Goal: Use online tool/utility: Utilize a website feature to perform a specific function

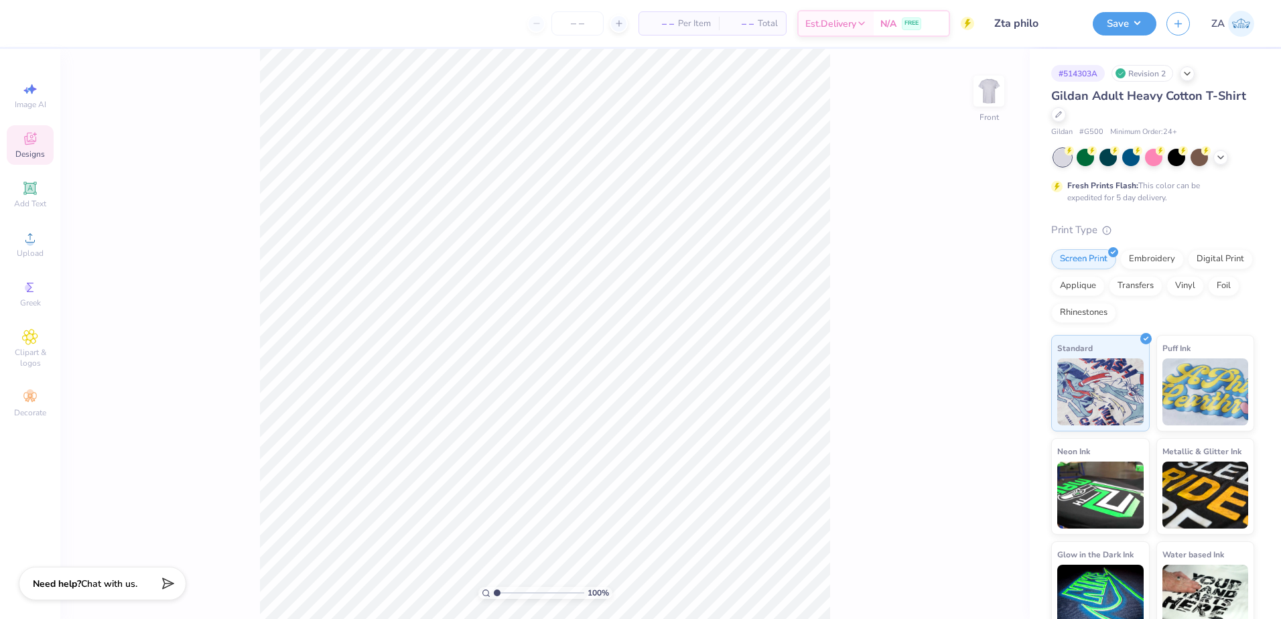
click at [33, 133] on icon at bounding box center [30, 139] width 16 height 16
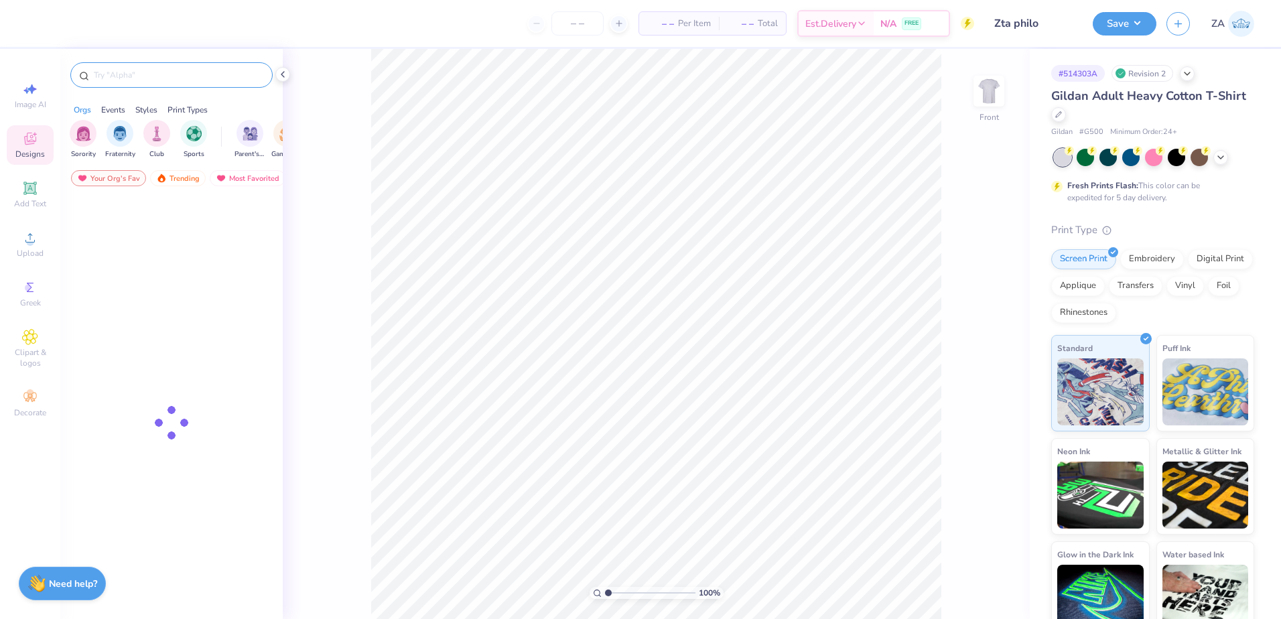
click at [202, 80] on input "text" at bounding box center [178, 74] width 172 height 13
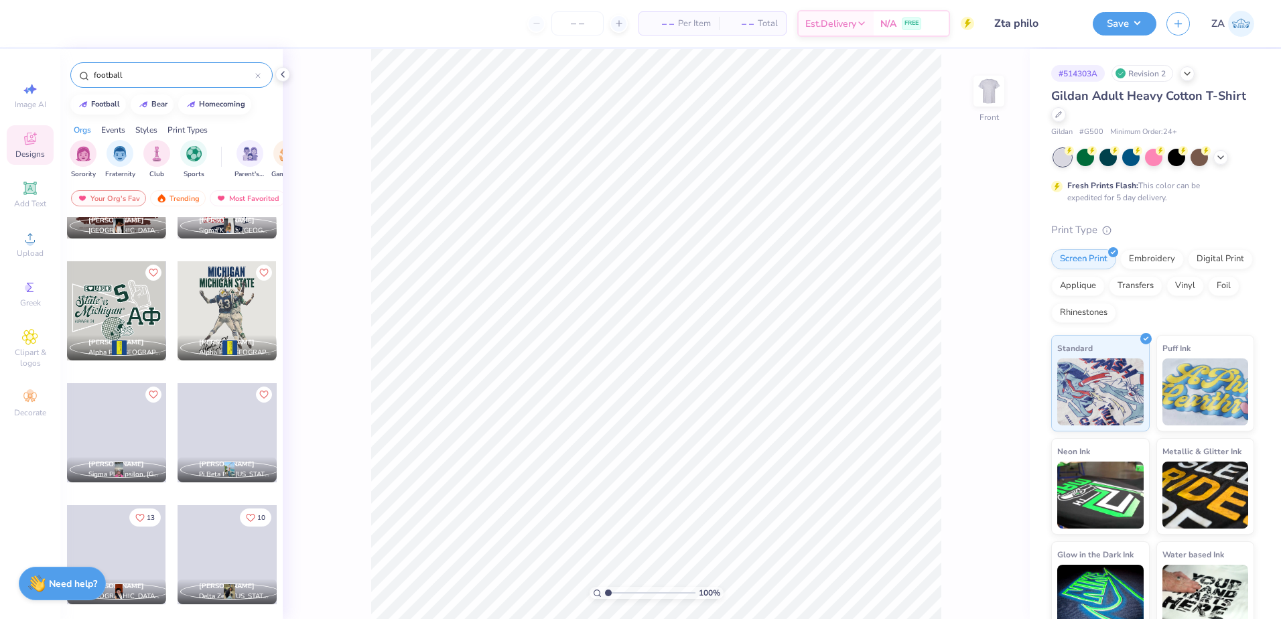
scroll to position [9653, 0]
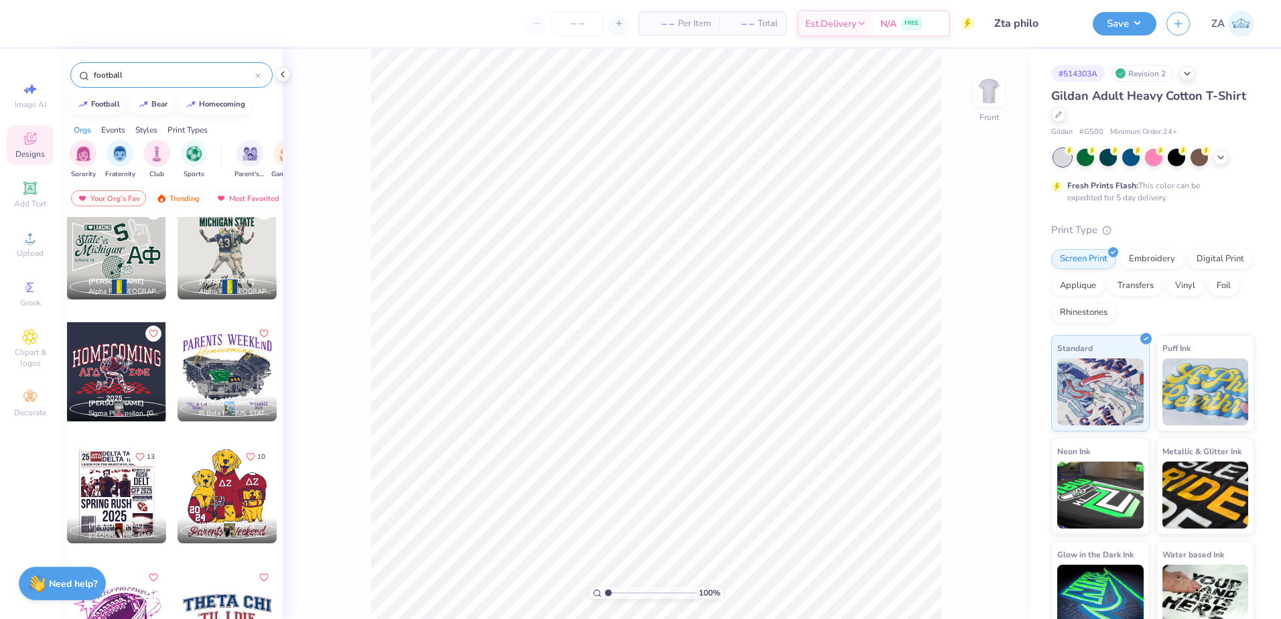
type input "football"
click at [29, 241] on circle at bounding box center [29, 242] width 7 height 7
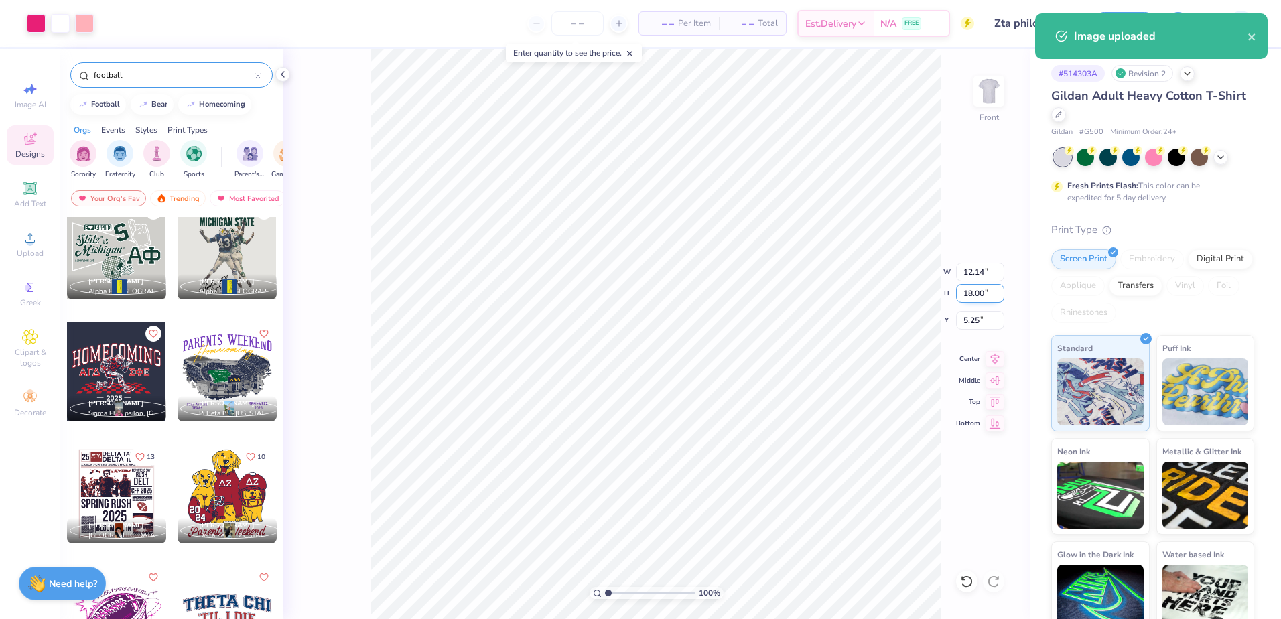
drag, startPoint x: 965, startPoint y: 297, endPoint x: 988, endPoint y: 298, distance: 22.8
click at [988, 298] on input "18.00" at bounding box center [980, 293] width 48 height 19
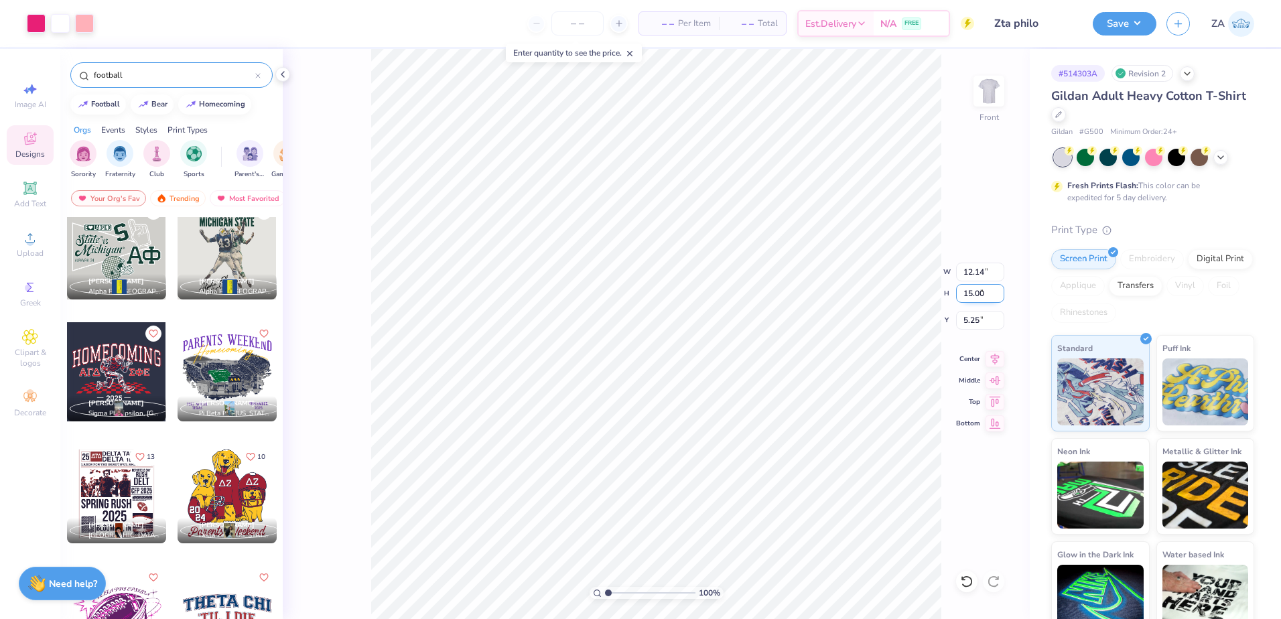
type input "15.00"
click at [986, 326] on input "5.25" at bounding box center [980, 320] width 48 height 19
type input "10.12"
drag, startPoint x: 988, startPoint y: 319, endPoint x: 958, endPoint y: 318, distance: 30.8
click at [958, 318] on input "6.75" at bounding box center [980, 320] width 48 height 19
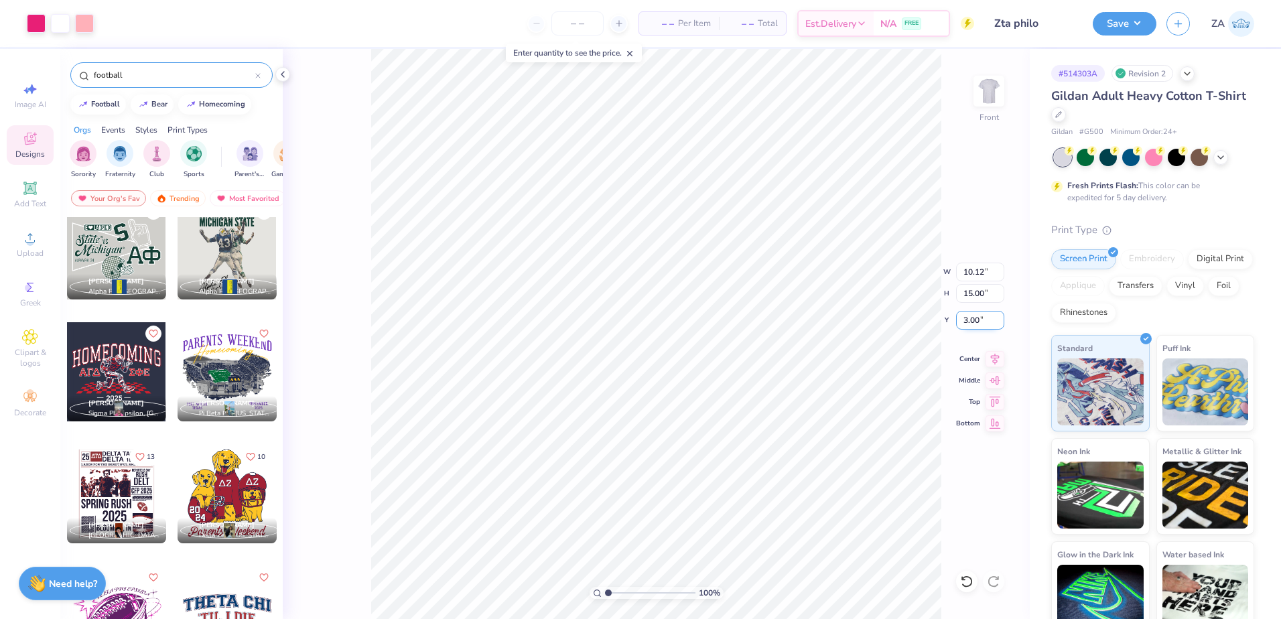
type input "3.00"
click at [1104, 31] on button "Save" at bounding box center [1125, 21] width 64 height 23
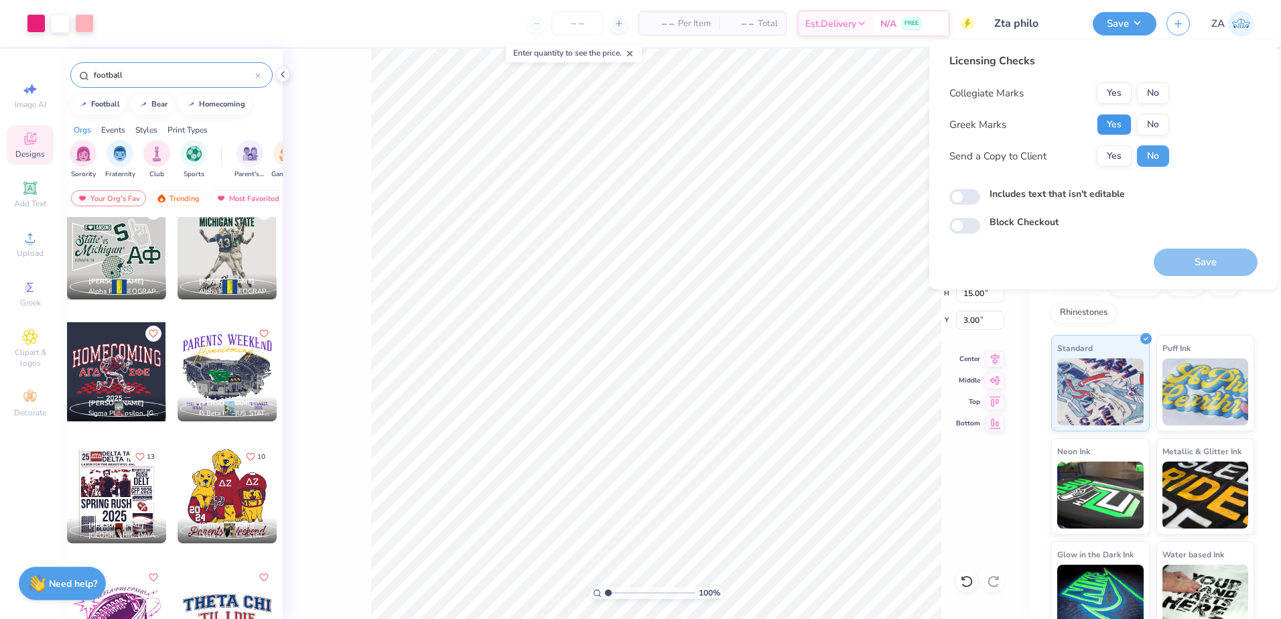
click at [1117, 115] on button "Yes" at bounding box center [1114, 124] width 35 height 21
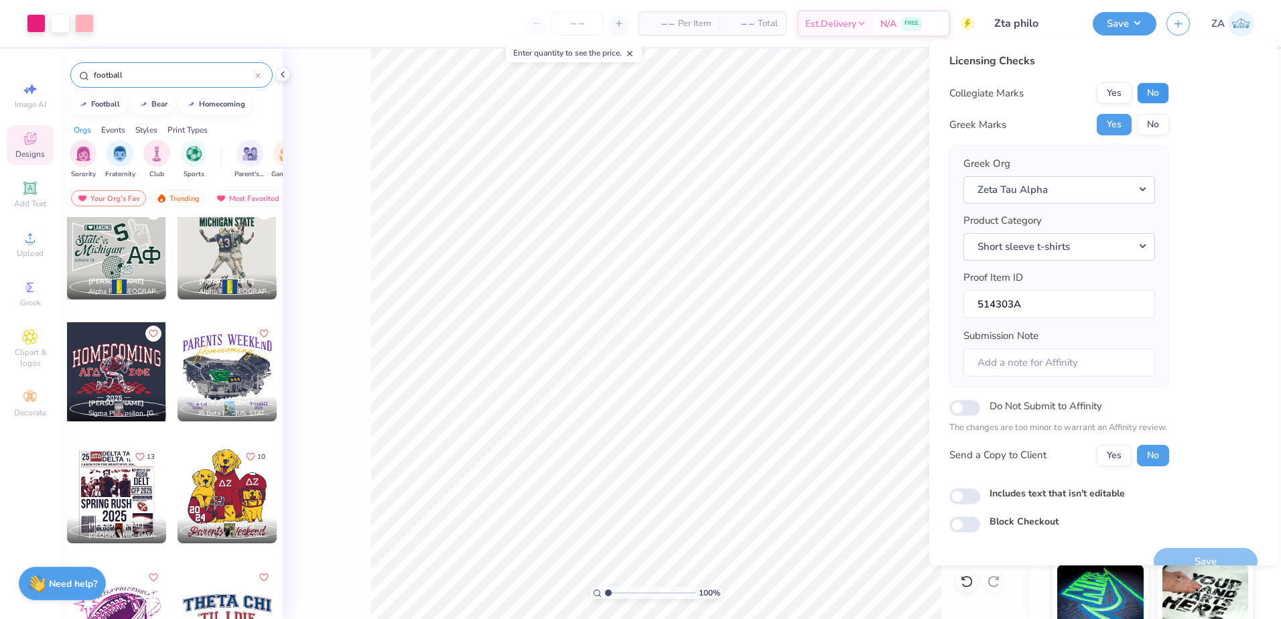
click at [1141, 90] on button "No" at bounding box center [1153, 92] width 32 height 21
click at [1208, 560] on button "Save" at bounding box center [1206, 561] width 104 height 27
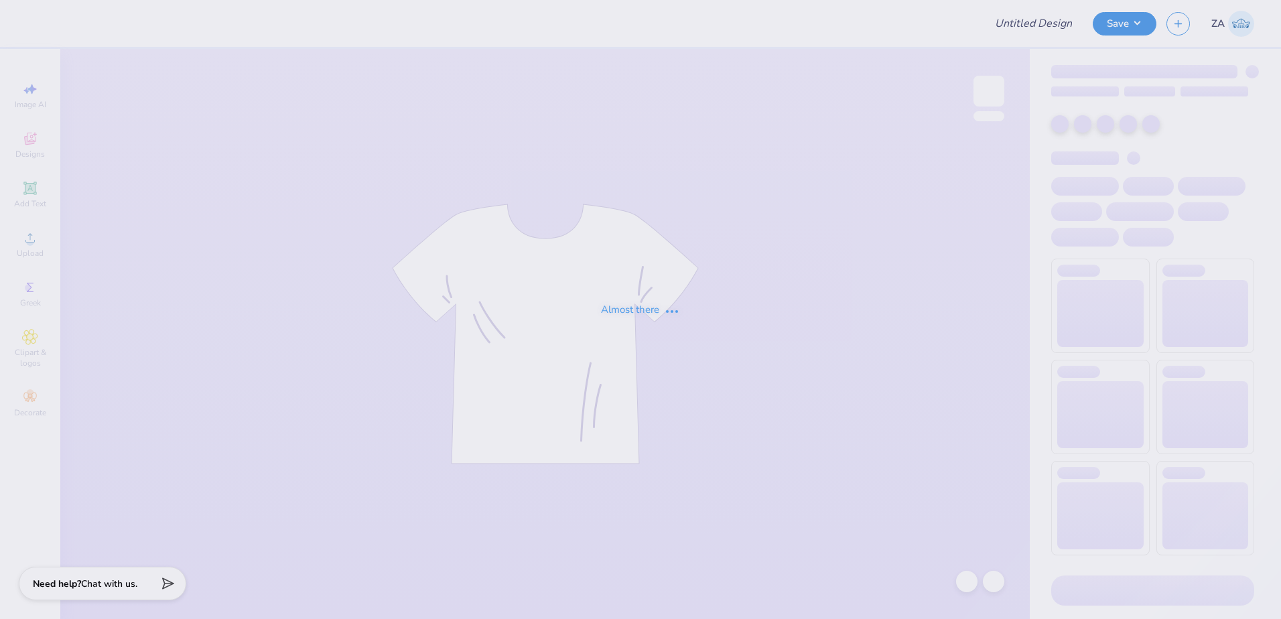
type input "Olivia Nelson : Doane University"
